Goal: Find specific page/section: Find specific page/section

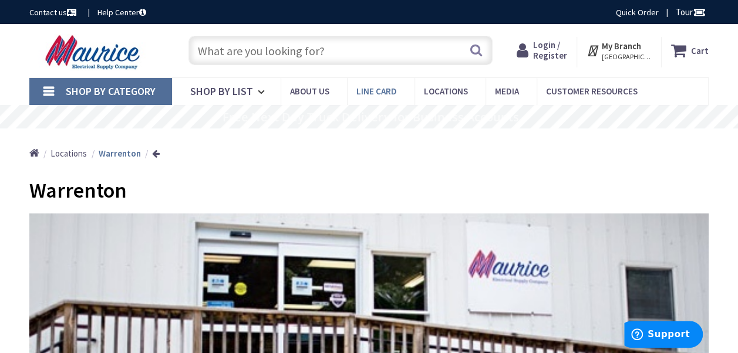
click at [393, 92] on span "Line Card" at bounding box center [376, 91] width 41 height 11
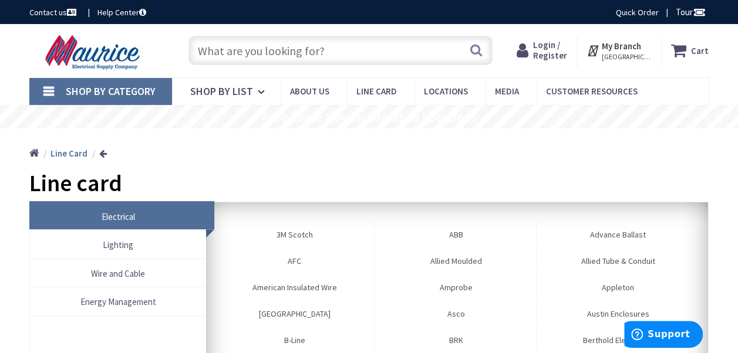
click at [146, 272] on span "Wire and Cable" at bounding box center [117, 274] width 163 height 16
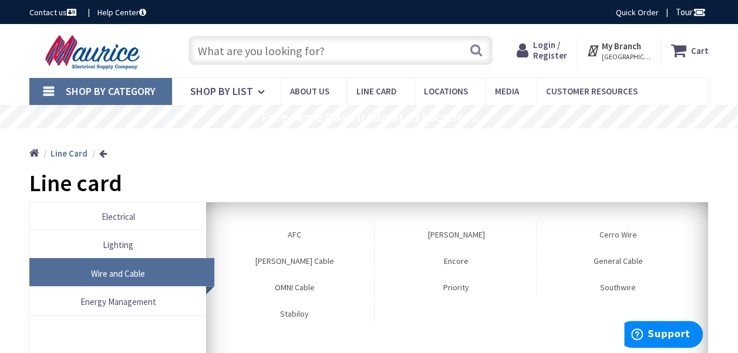
click at [438, 56] on input "text" at bounding box center [340, 50] width 304 height 29
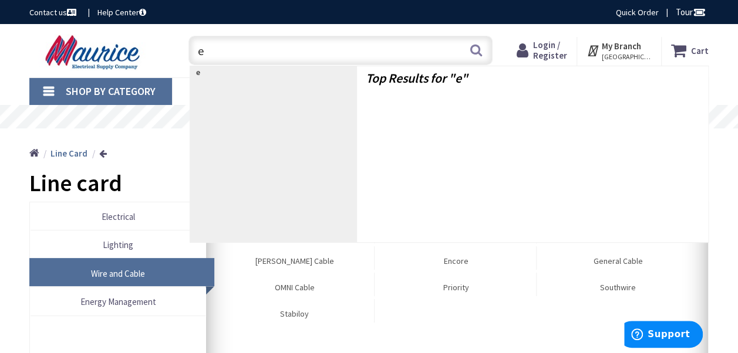
type input "ev"
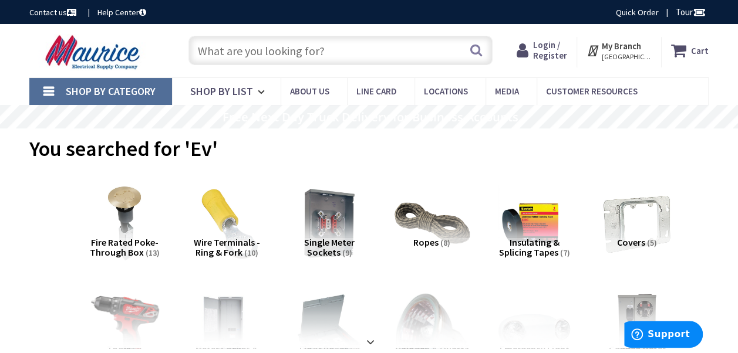
click at [335, 49] on input "text" at bounding box center [340, 50] width 304 height 29
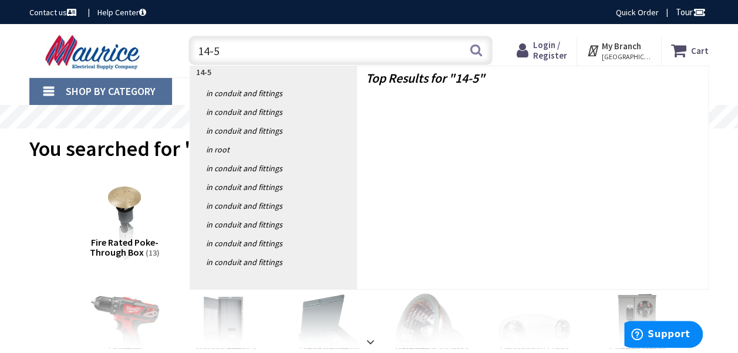
type input "14-50"
